Goal: Information Seeking & Learning: Find specific fact

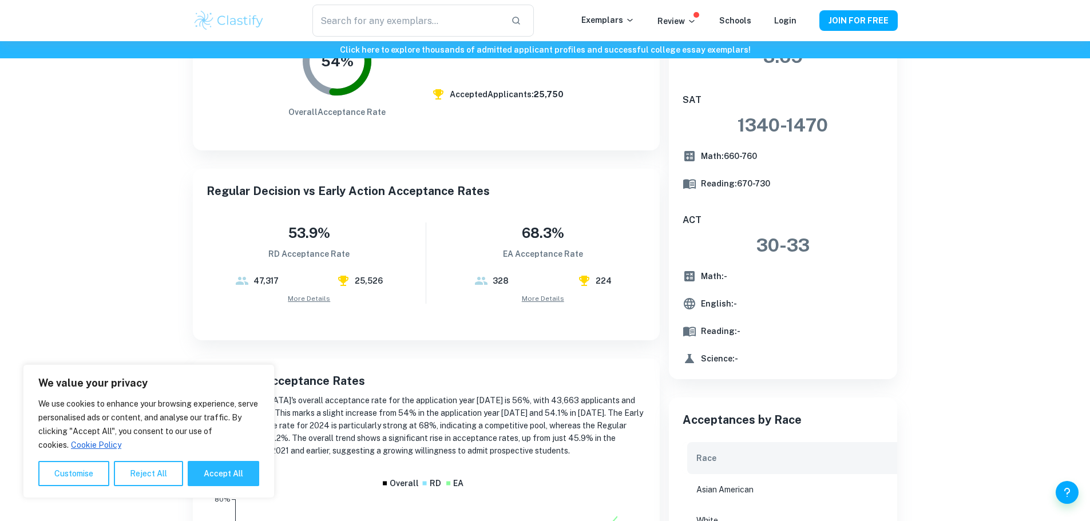
scroll to position [278, 0]
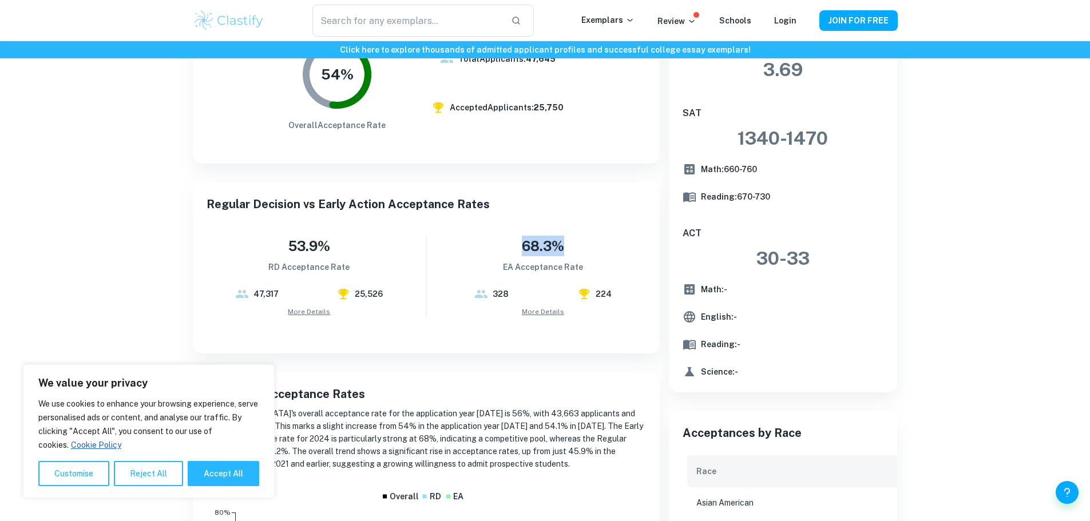
drag, startPoint x: 523, startPoint y: 240, endPoint x: 566, endPoint y: 239, distance: 43.5
click at [566, 239] on div "68.3% EA Acceptance Rate" at bounding box center [543, 255] width 206 height 38
copy h4 "68.3%"
click at [576, 187] on div "Regular Decision vs Early Action Acceptance Rates 53.9% RD Acceptance Rate 47,3…" at bounding box center [426, 268] width 467 height 172
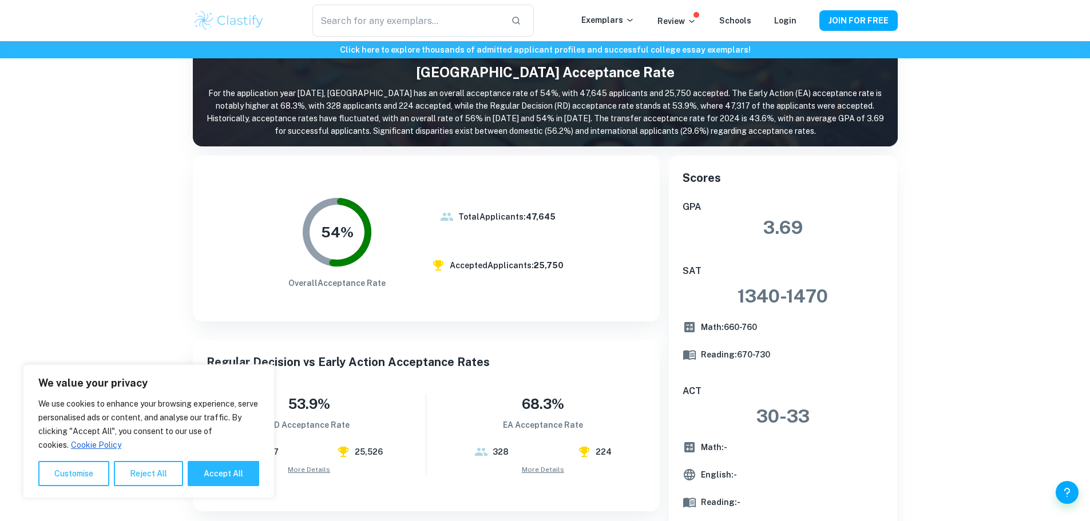
scroll to position [106, 0]
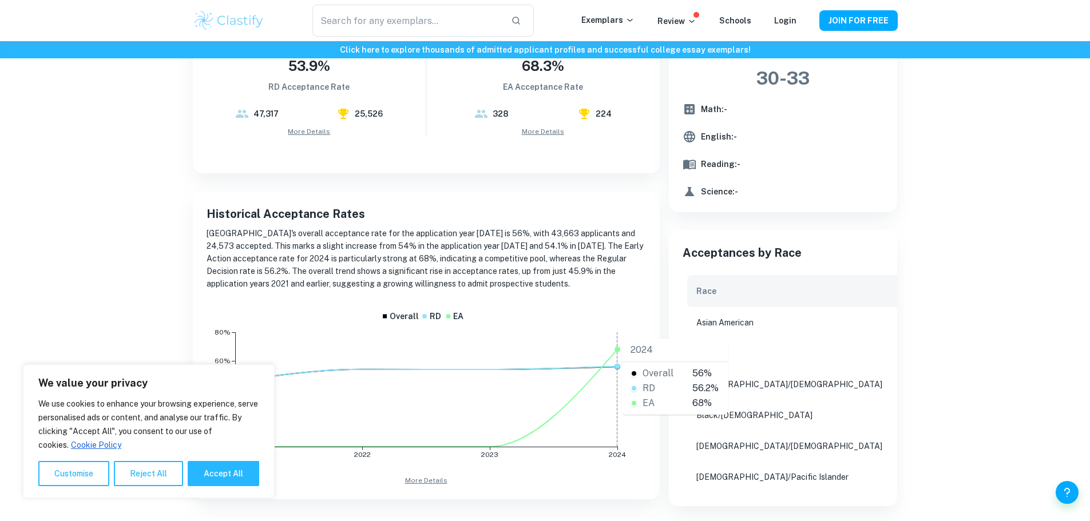
scroll to position [687, 0]
